Goal: Transaction & Acquisition: Purchase product/service

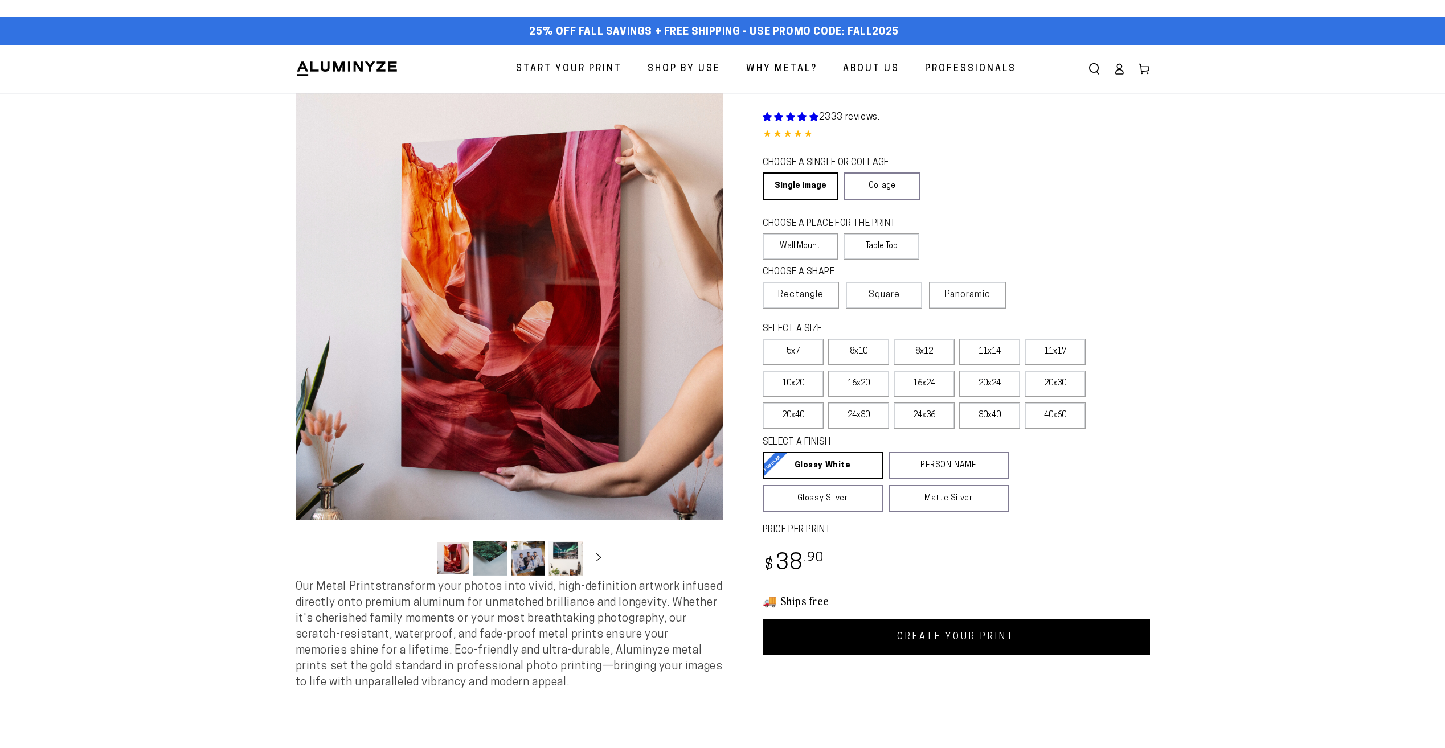
select select "**********"
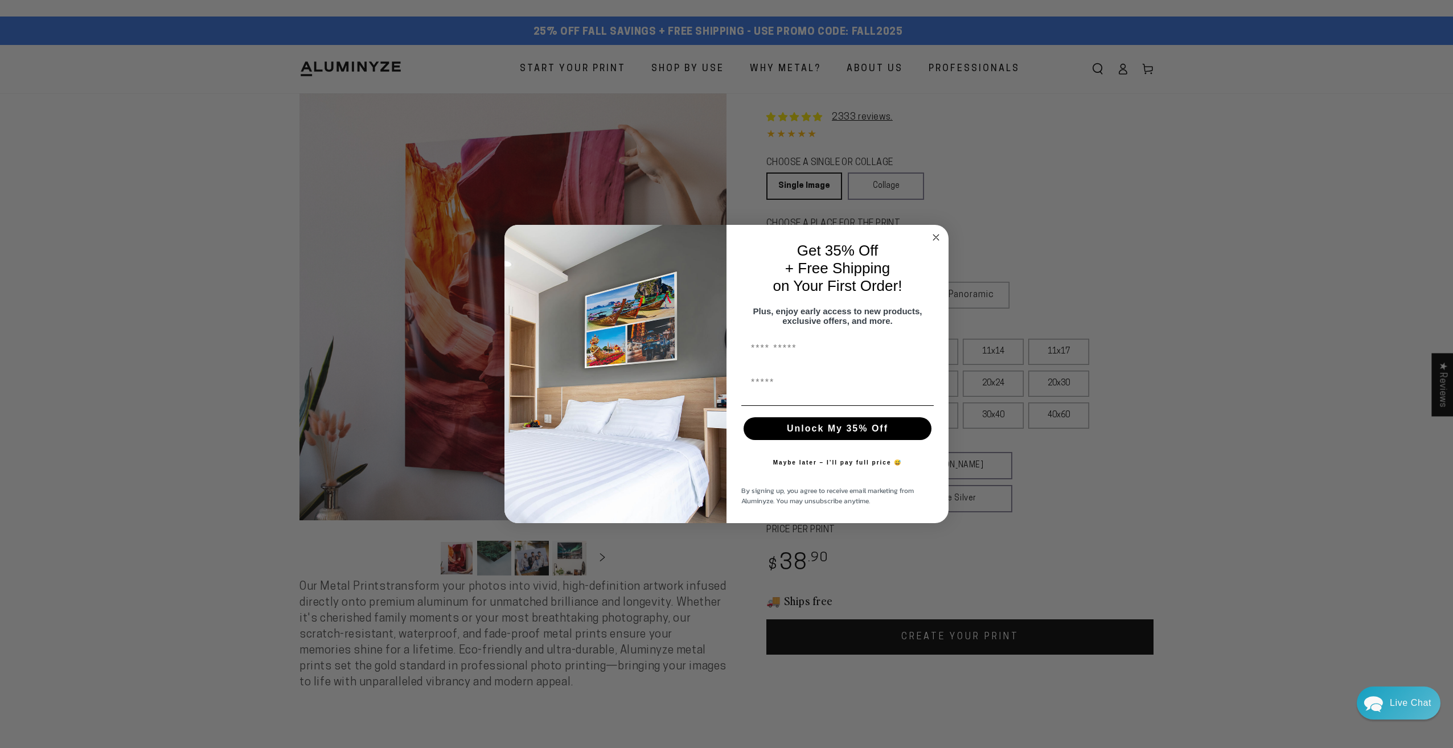
click at [934, 231] on circle "Close dialog" at bounding box center [936, 237] width 13 height 13
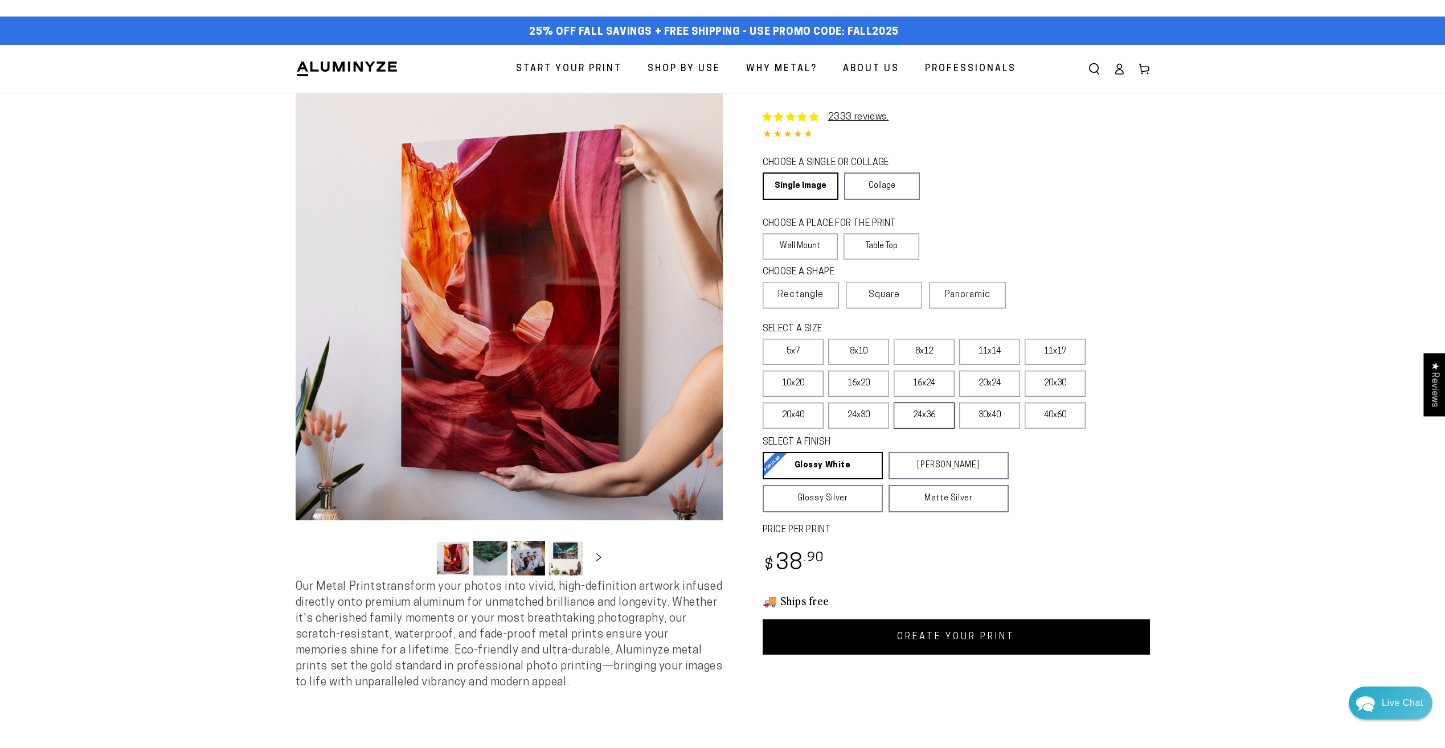
click at [929, 414] on label "24x36" at bounding box center [924, 416] width 61 height 26
click at [886, 297] on span "Square" at bounding box center [883, 295] width 31 height 14
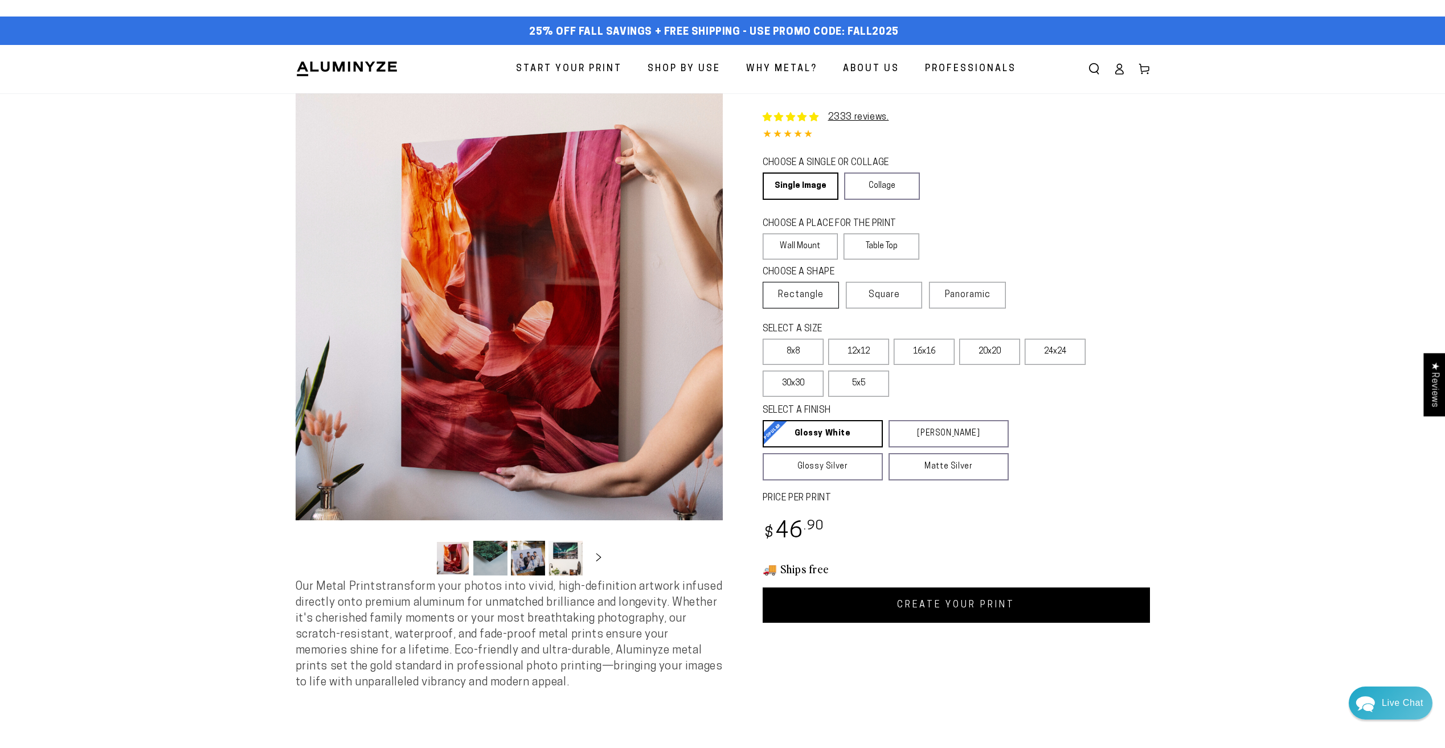
click at [815, 290] on span "Rectangle" at bounding box center [801, 295] width 46 height 14
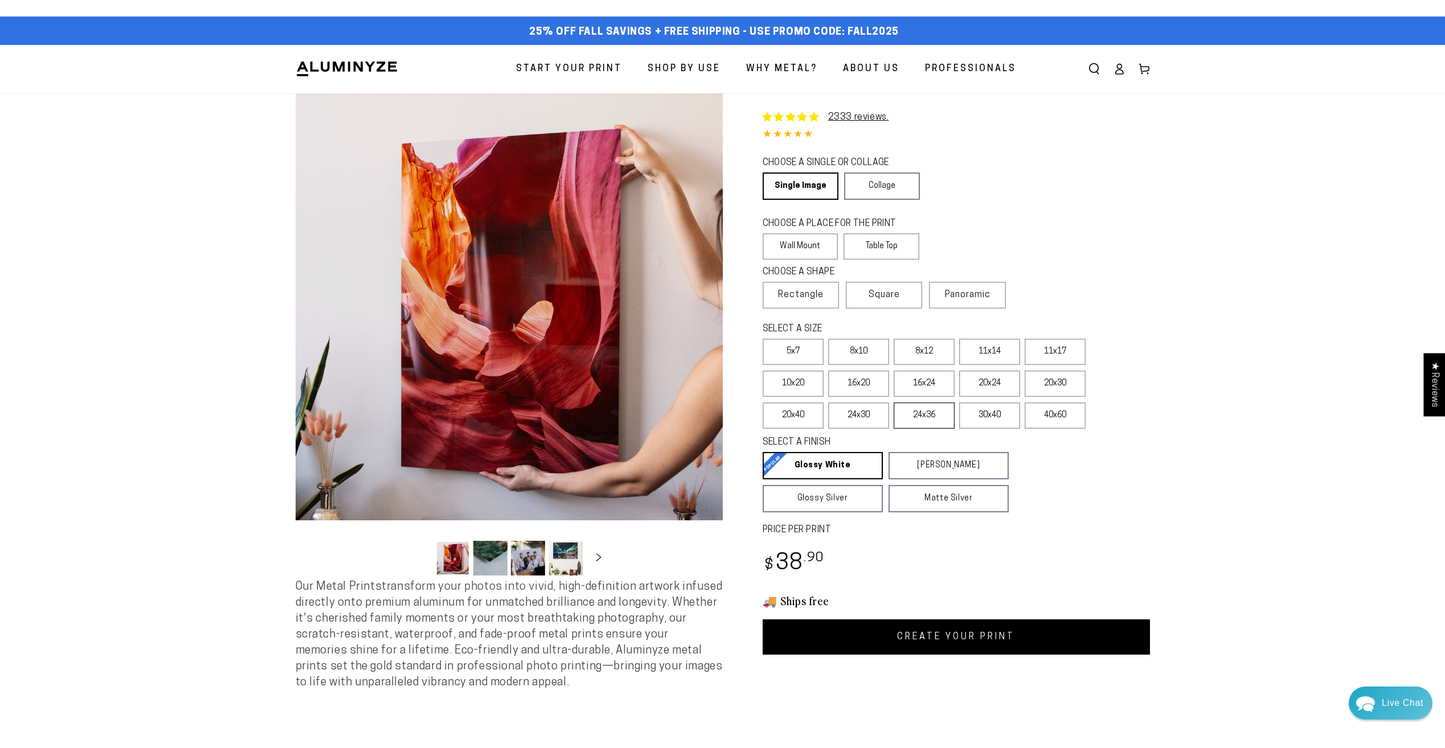
click at [925, 412] on label "24x36" at bounding box center [924, 416] width 61 height 26
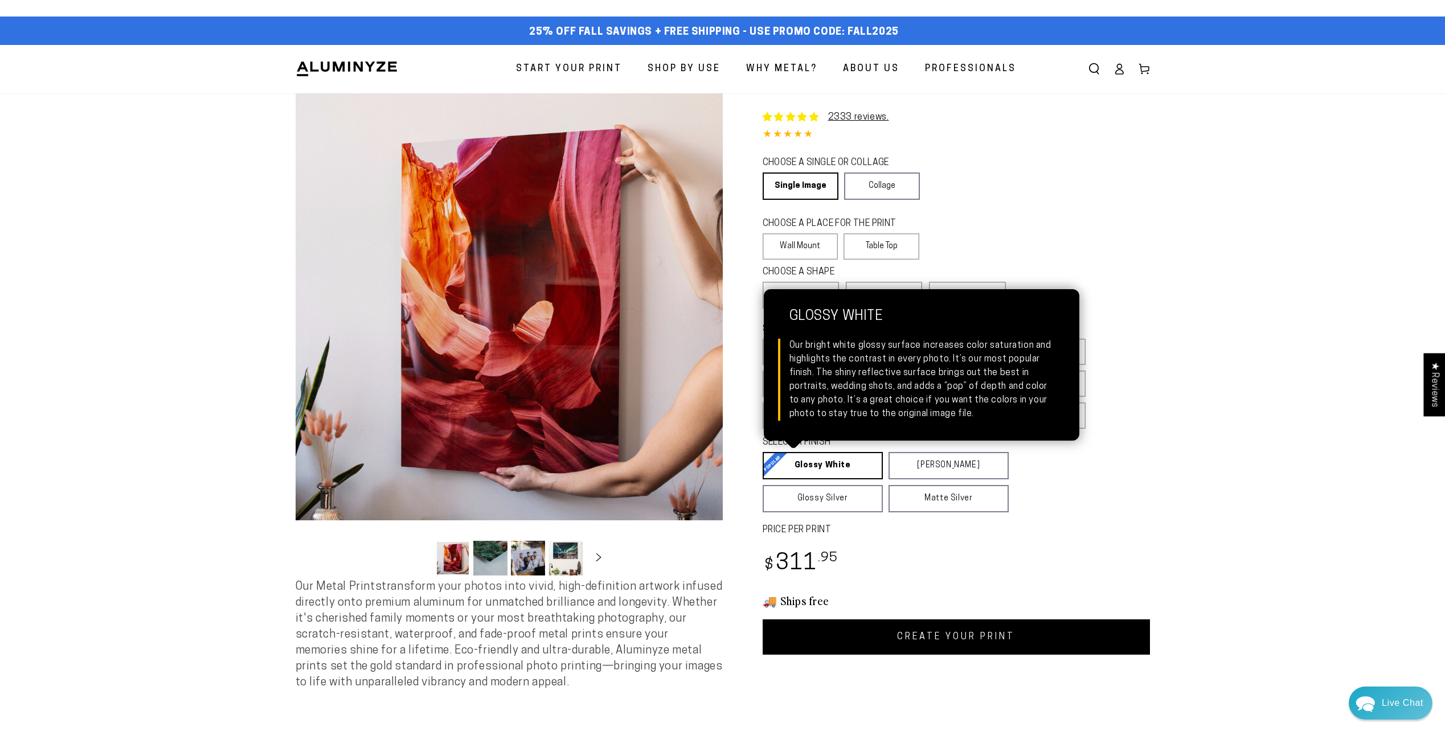
click at [812, 465] on link "Glossy White Glossy White Our bright white glossy surface increases color satur…" at bounding box center [823, 465] width 120 height 27
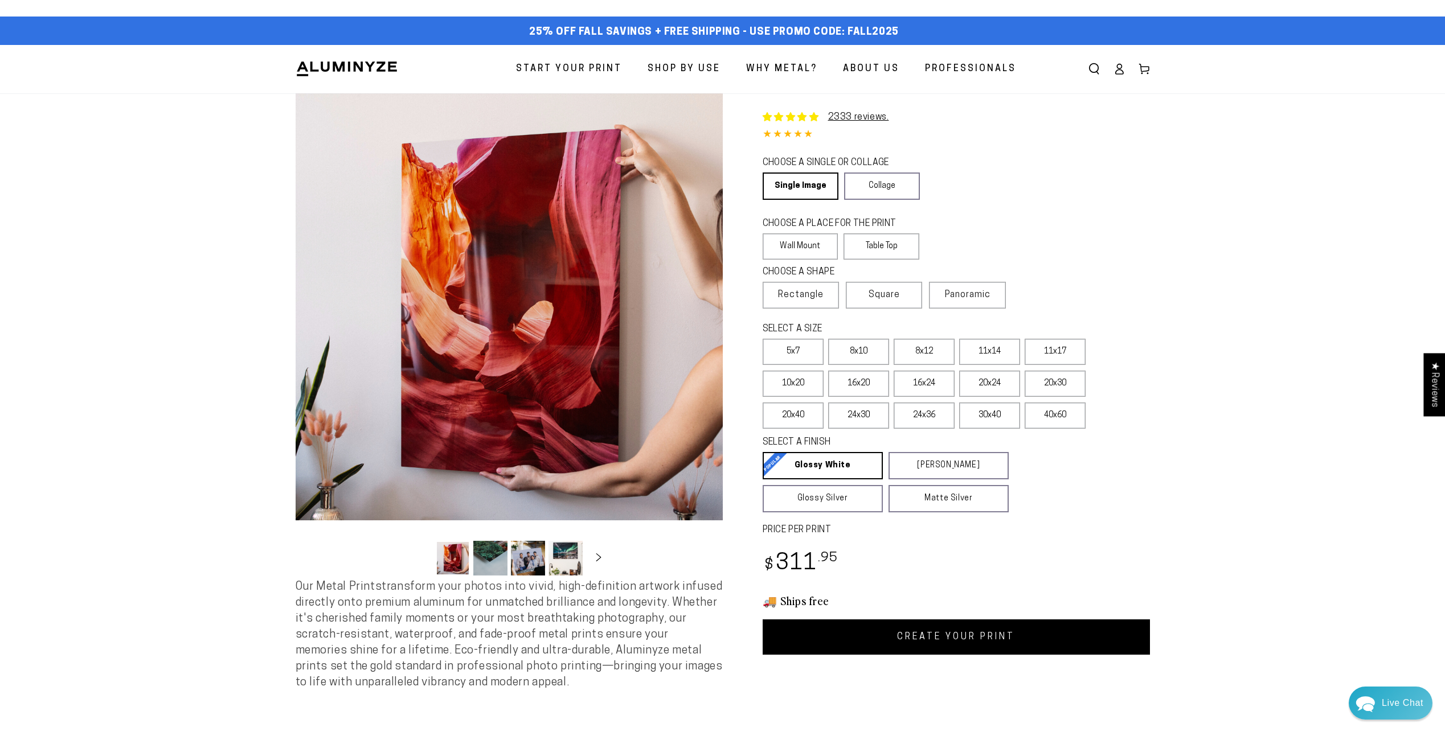
click at [971, 639] on link "CREATE YOUR PRINT" at bounding box center [956, 637] width 387 height 35
